Goal: Task Accomplishment & Management: Manage account settings

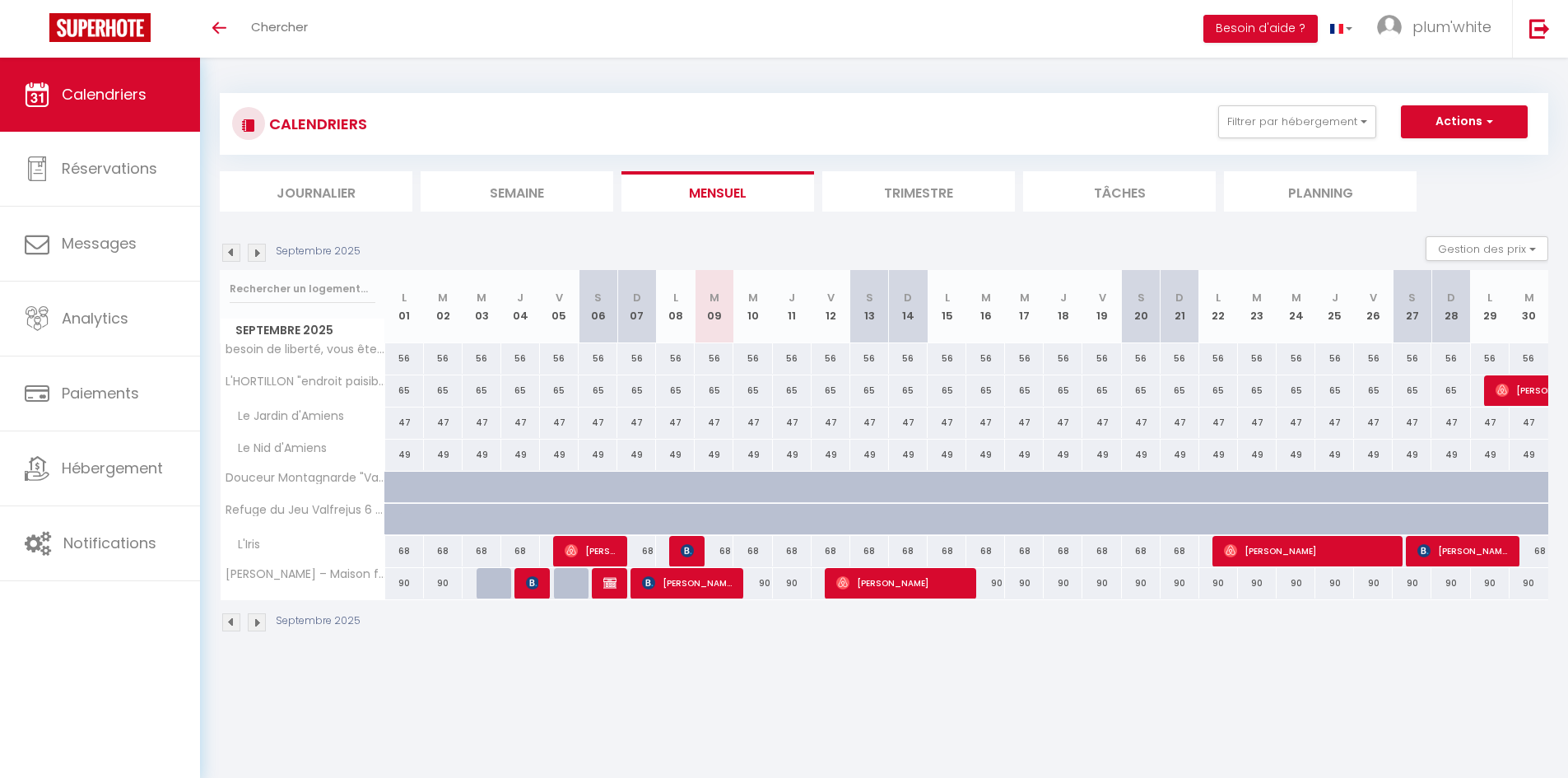
click at [930, 189] on li "Trimestre" at bounding box center [918, 192] width 192 height 40
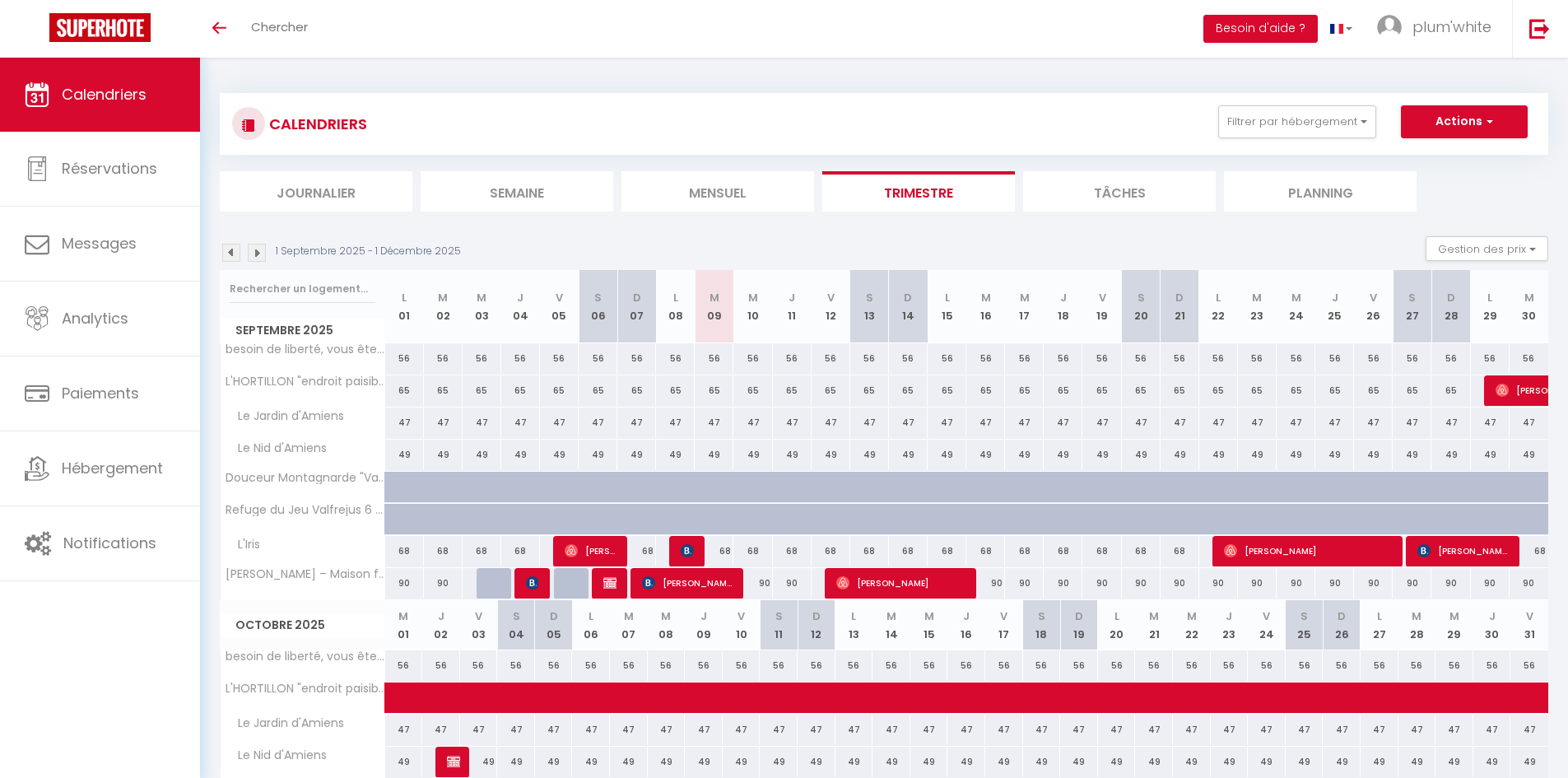
click at [258, 255] on img at bounding box center [256, 252] width 18 height 18
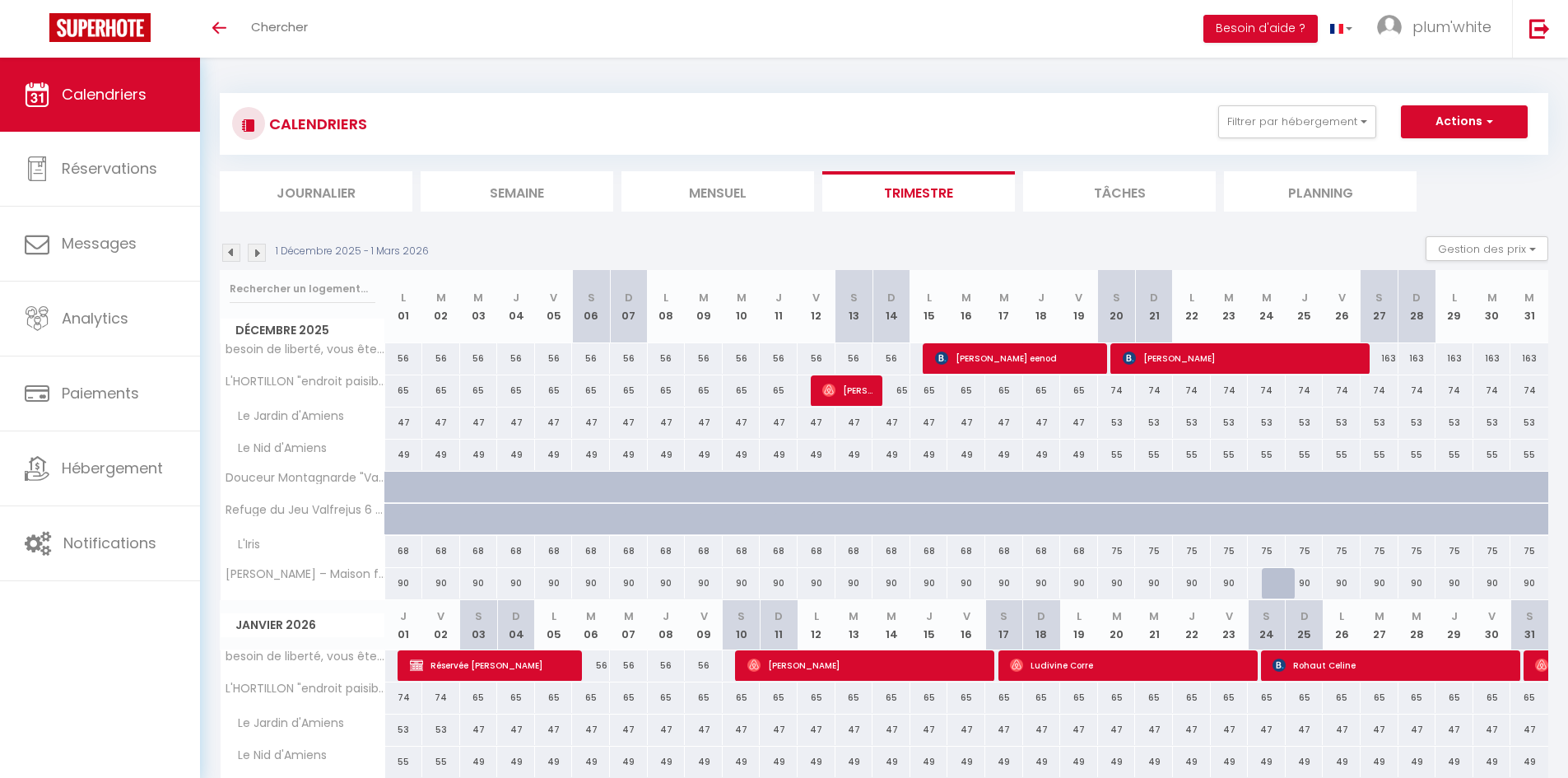
click at [258, 254] on img at bounding box center [256, 252] width 18 height 18
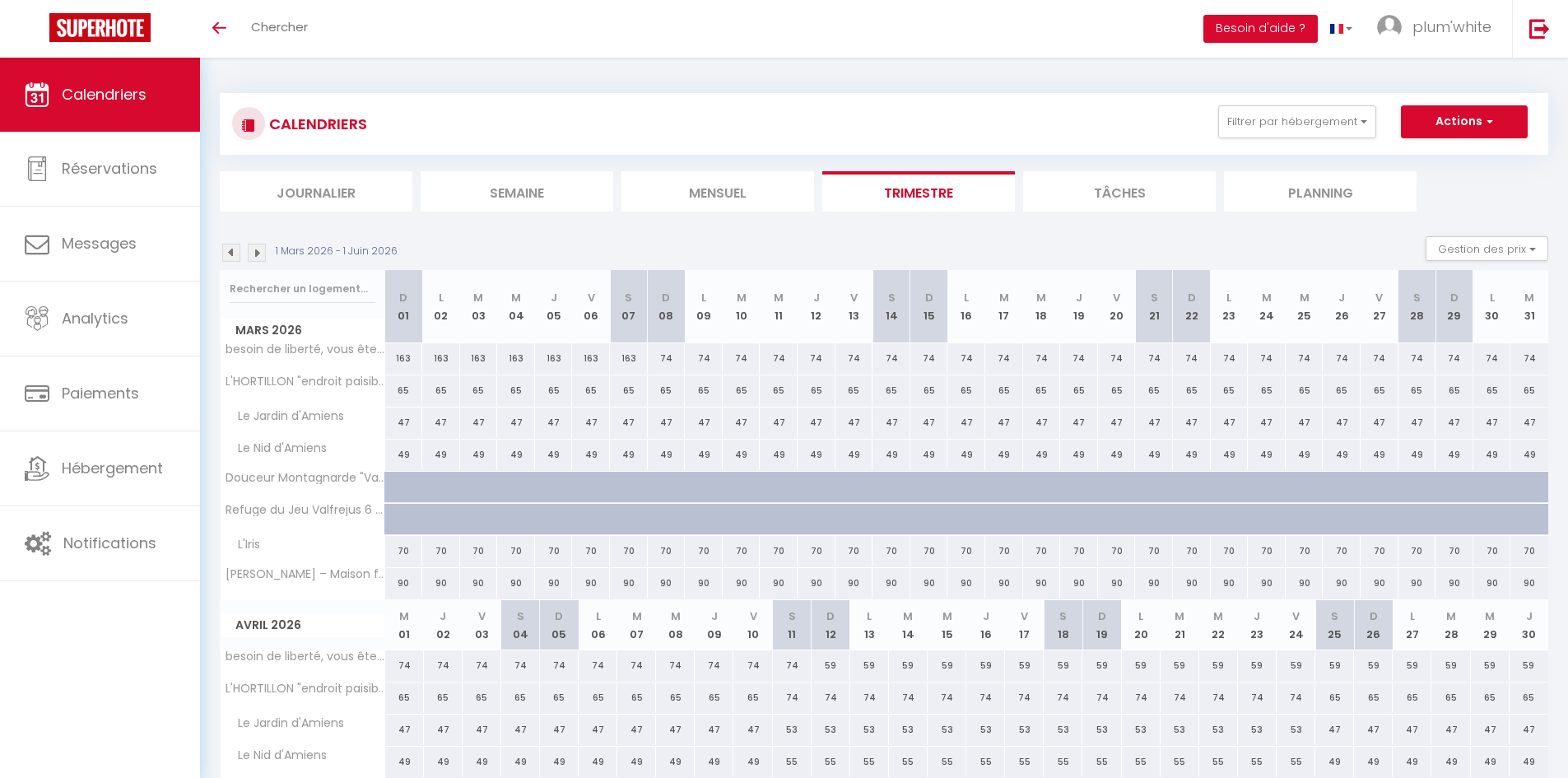
click at [234, 252] on img at bounding box center [231, 252] width 18 height 18
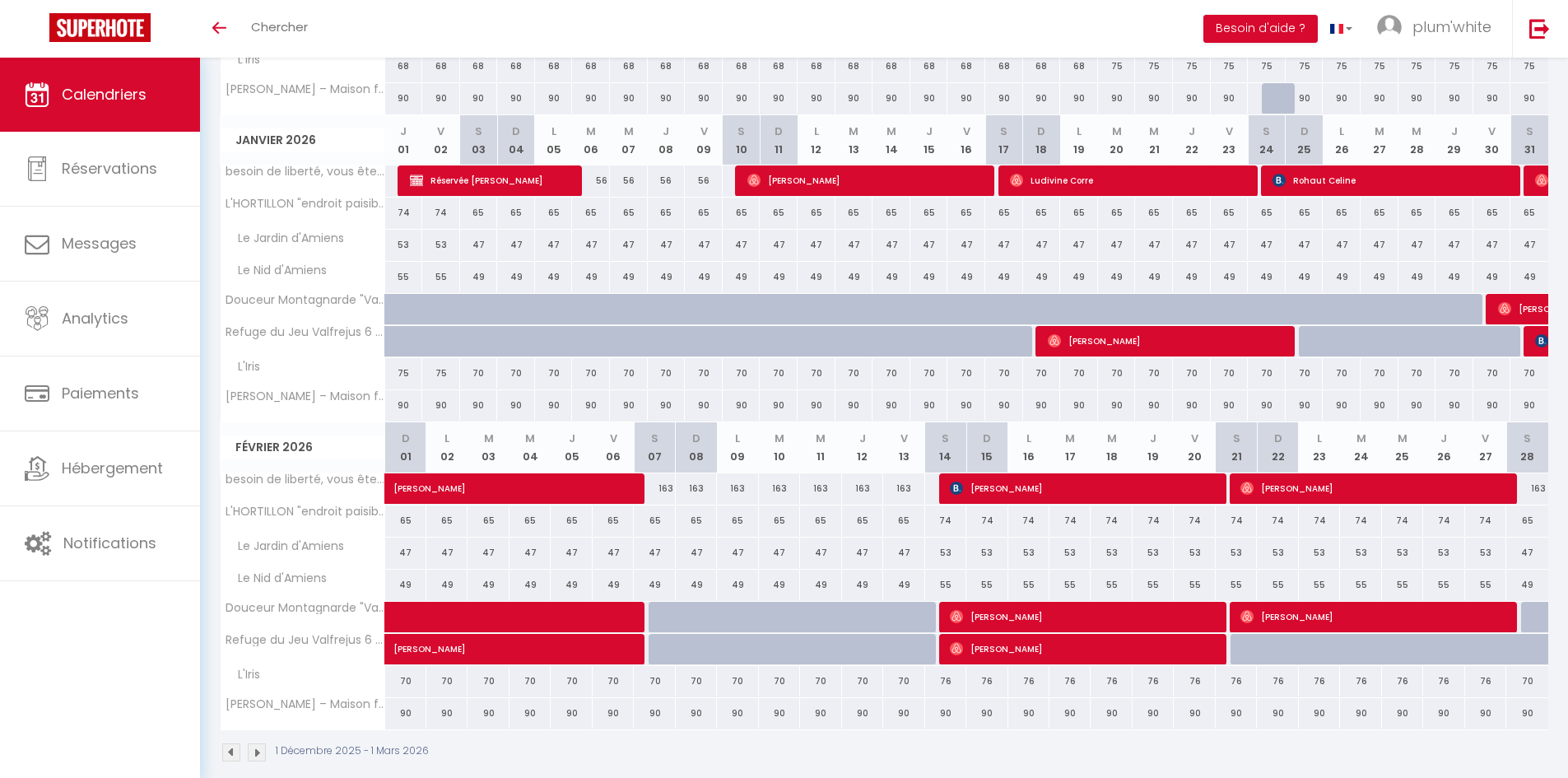
scroll to position [506, 0]
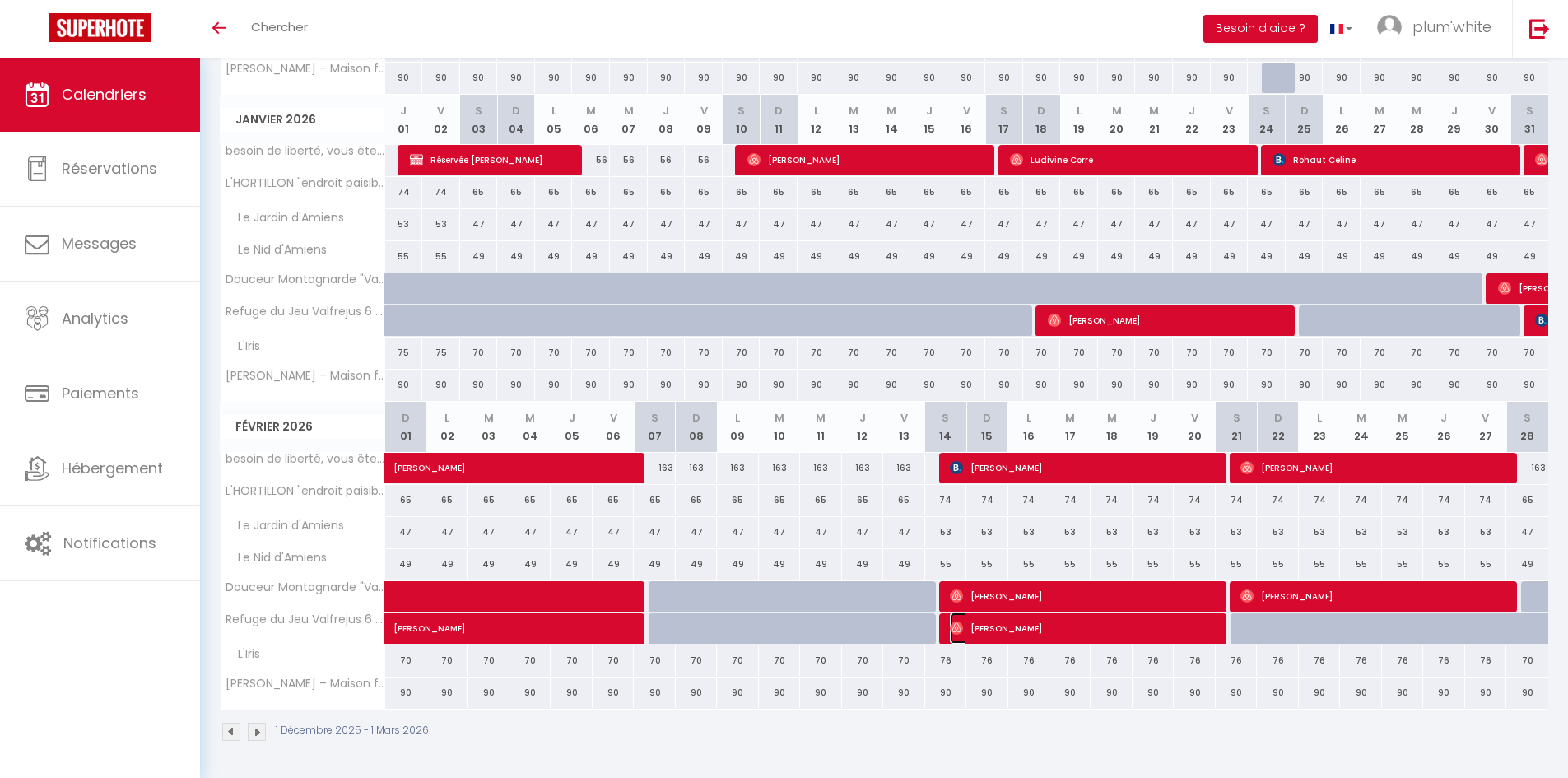
click at [1017, 625] on span "[PERSON_NAME]" at bounding box center [1070, 627] width 239 height 31
select select "OK"
select select "1"
select select "0"
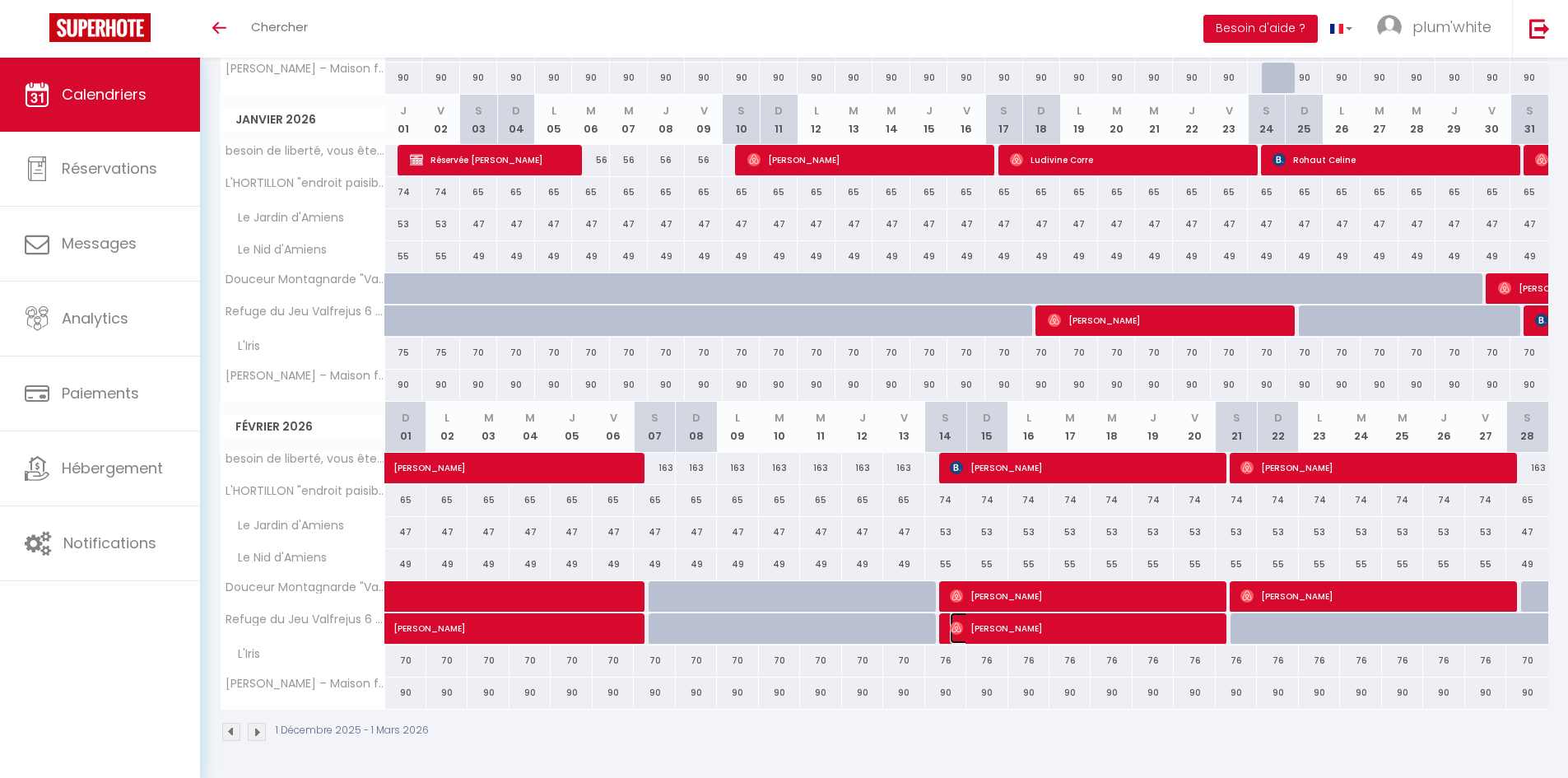
select select "1"
select select
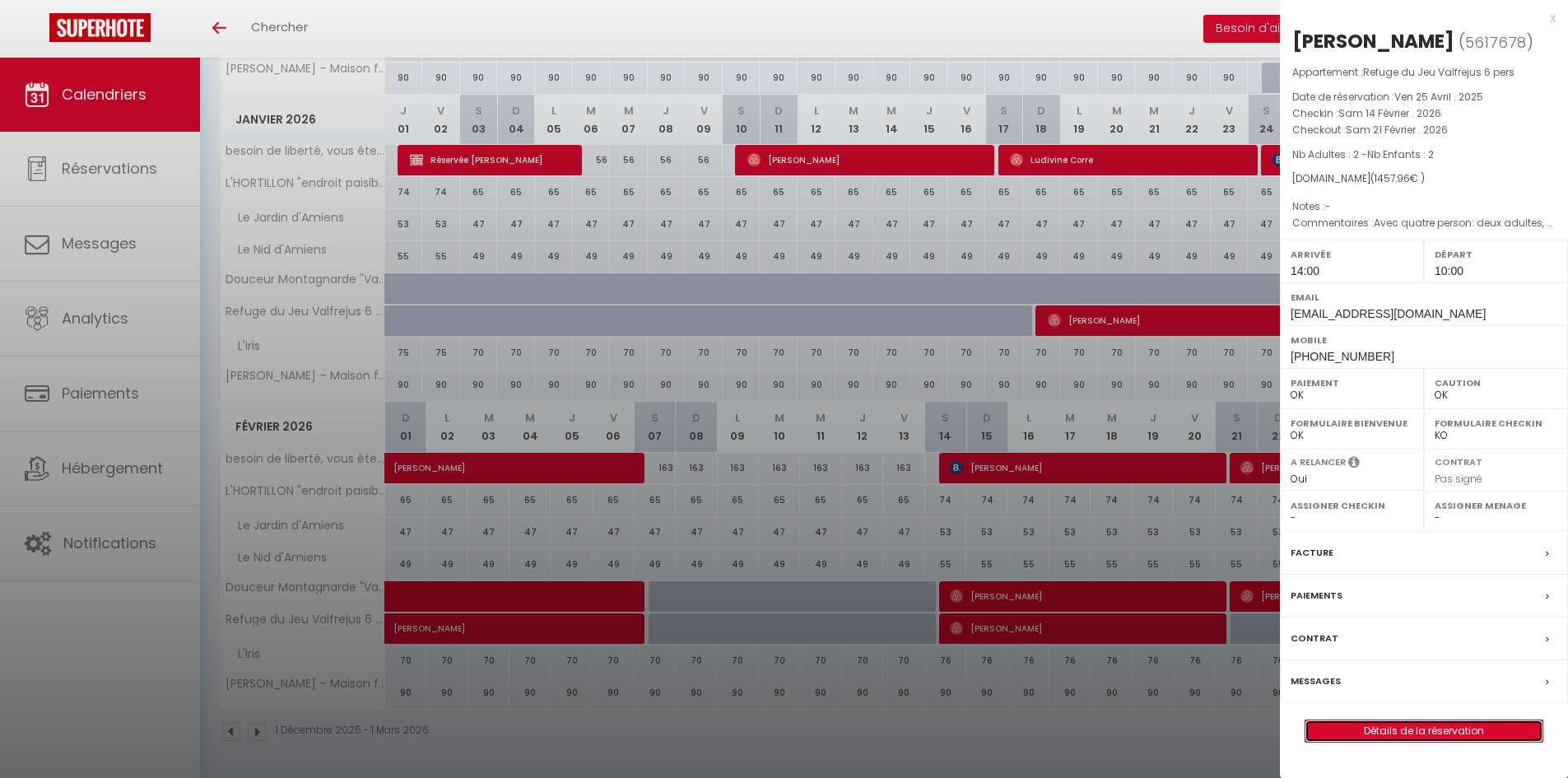
click at [1425, 723] on link "Détails de la réservation" at bounding box center [1423, 730] width 237 height 21
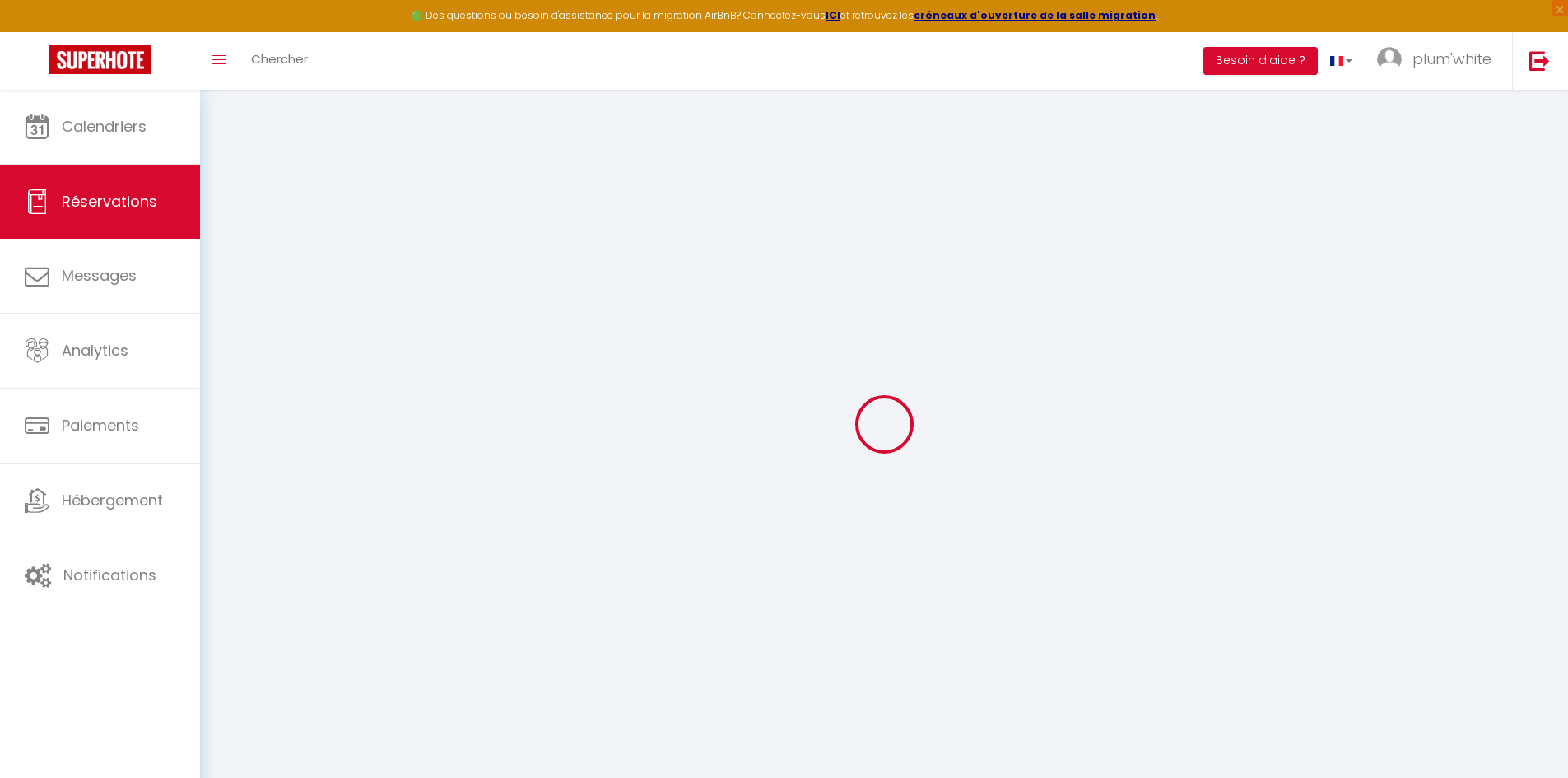
select select
checkbox input "false"
type textarea "Avec quatre person: deux adultes, deux enfants (5 et 8 ans)"
type input "79"
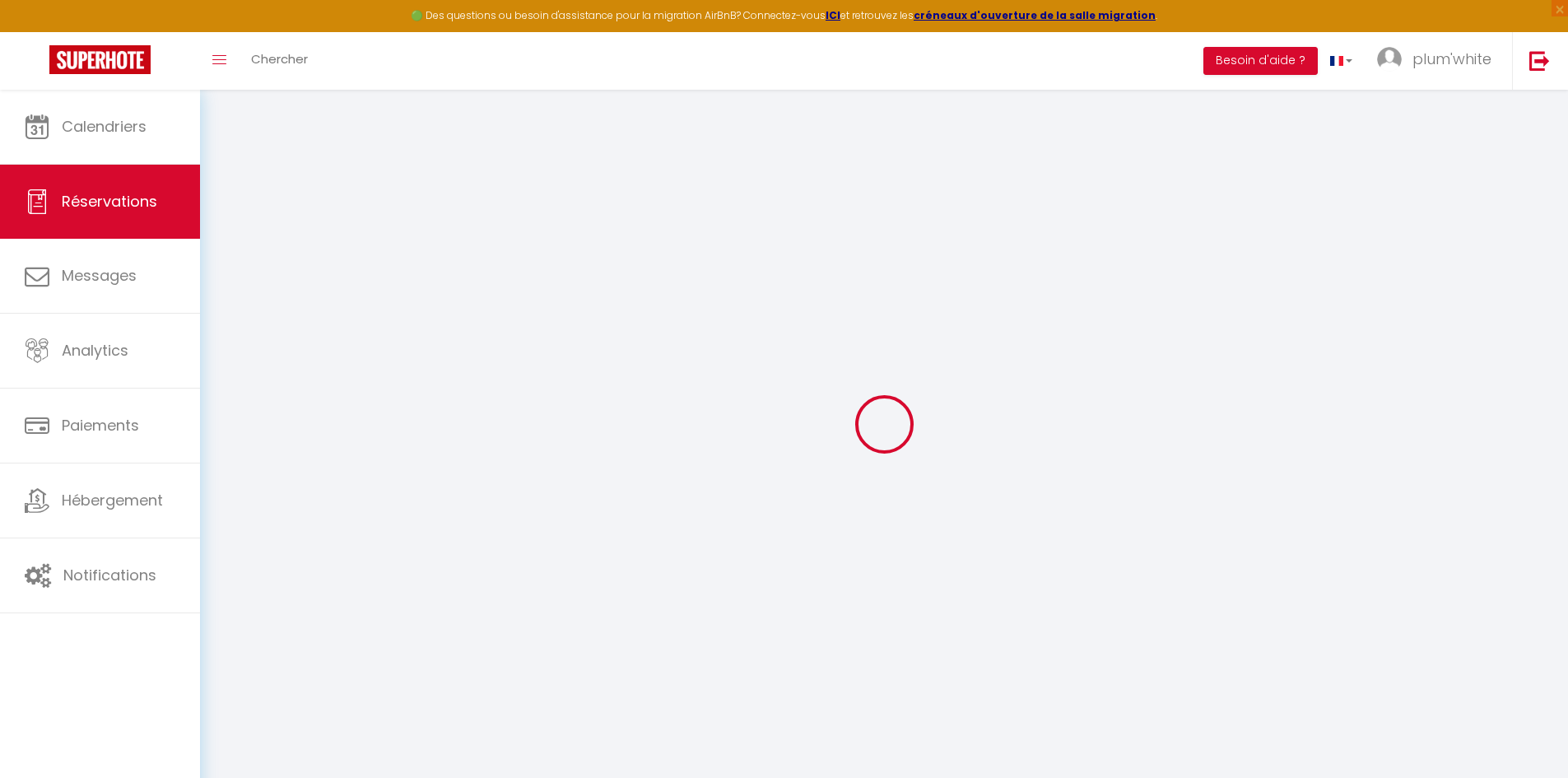
type input "34.96"
select select
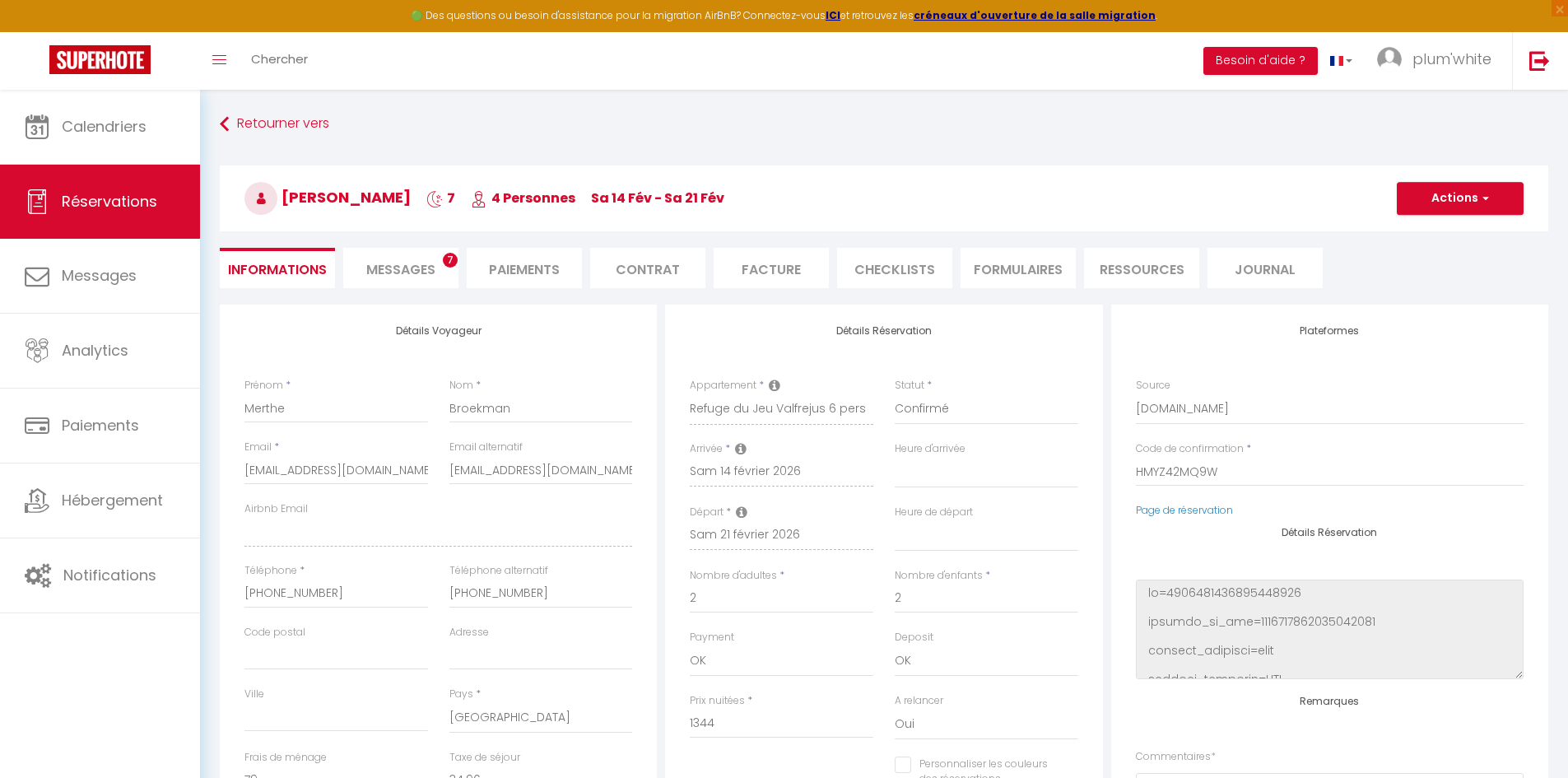
checkbox input "false"
select select "14:00"
select select "10:00"
click at [437, 254] on li "Messages 7" at bounding box center [401, 267] width 116 height 40
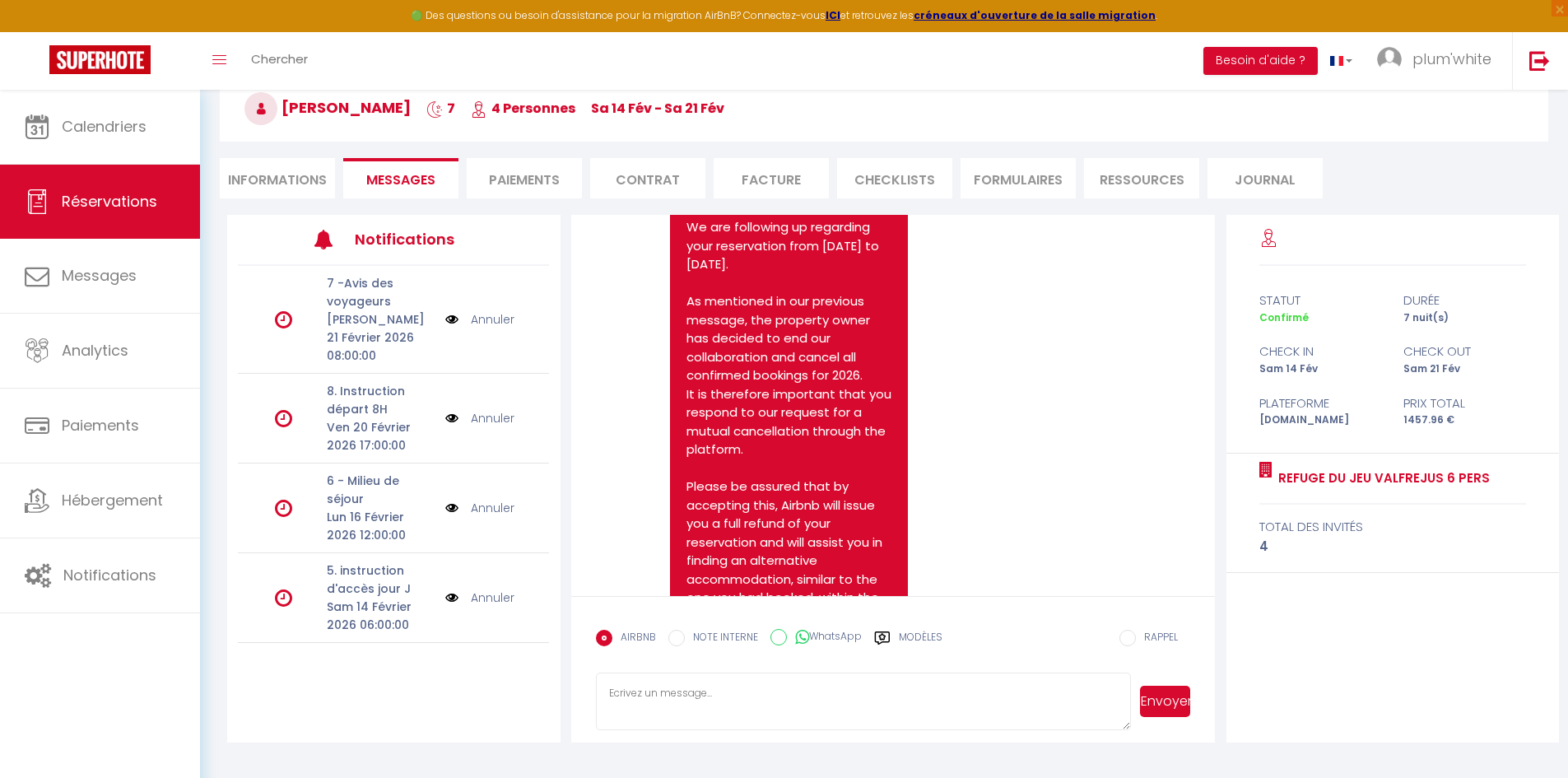
scroll to position [2172, 0]
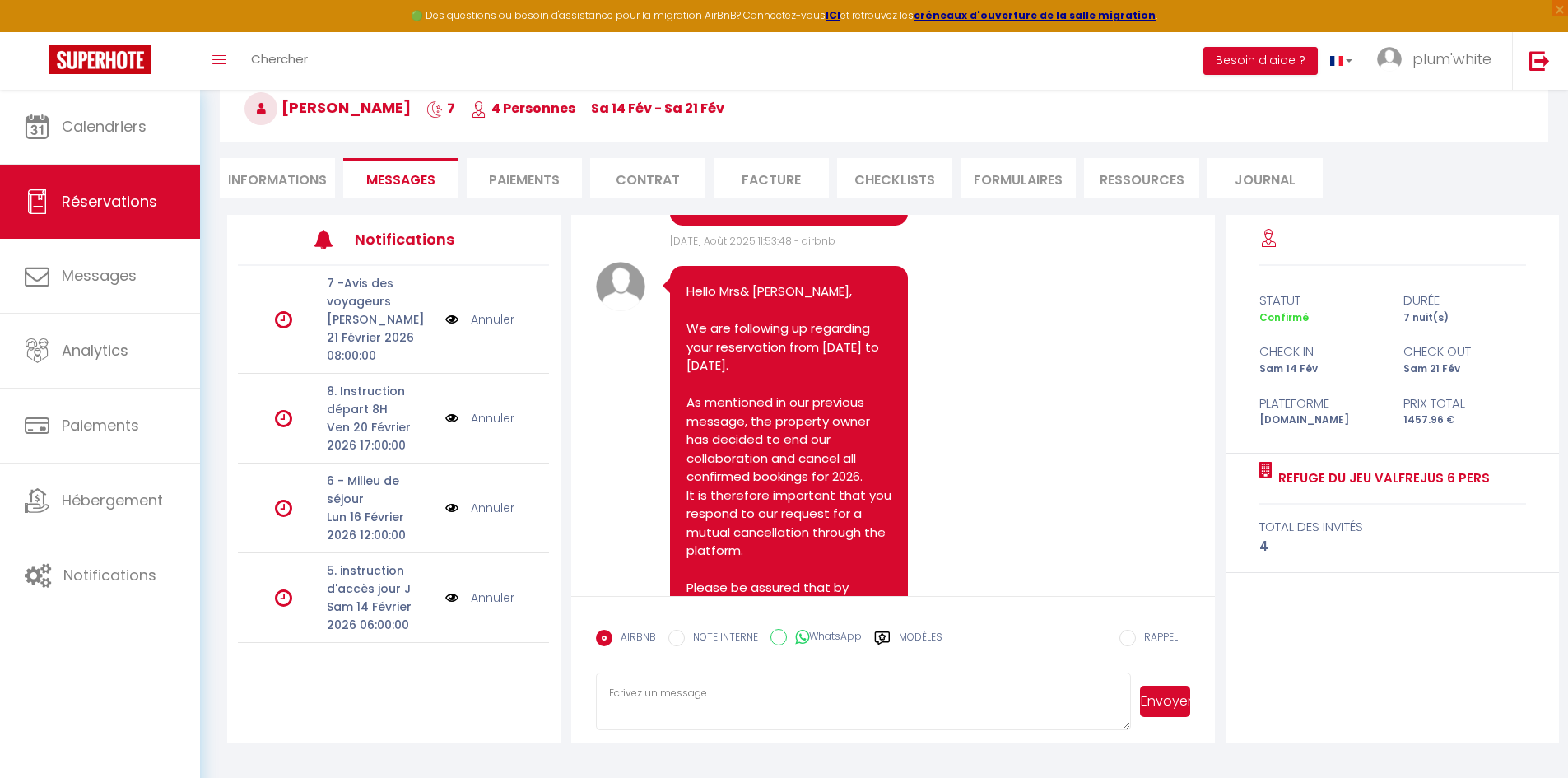
click at [234, 178] on li "Informations" at bounding box center [277, 179] width 116 height 40
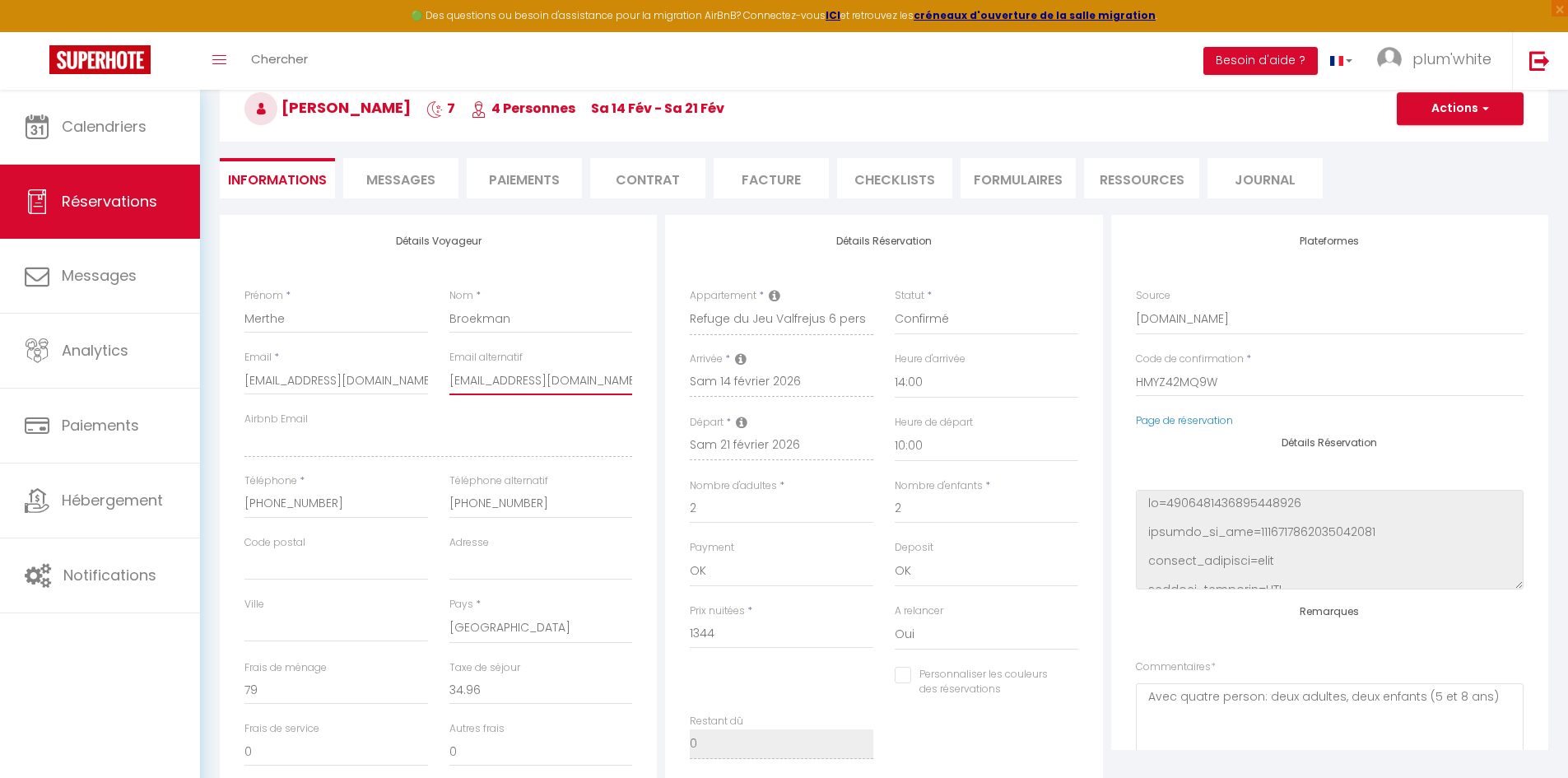
drag, startPoint x: 619, startPoint y: 381, endPoint x: 447, endPoint y: 378, distance: 172.0
click at [447, 378] on div "Email alternatif [EMAIL_ADDRESS][DOMAIN_NAME]" at bounding box center [541, 381] width 205 height 62
checkbox input "false"
